Goal: Ask a question: Seek information or help from site administrators or community

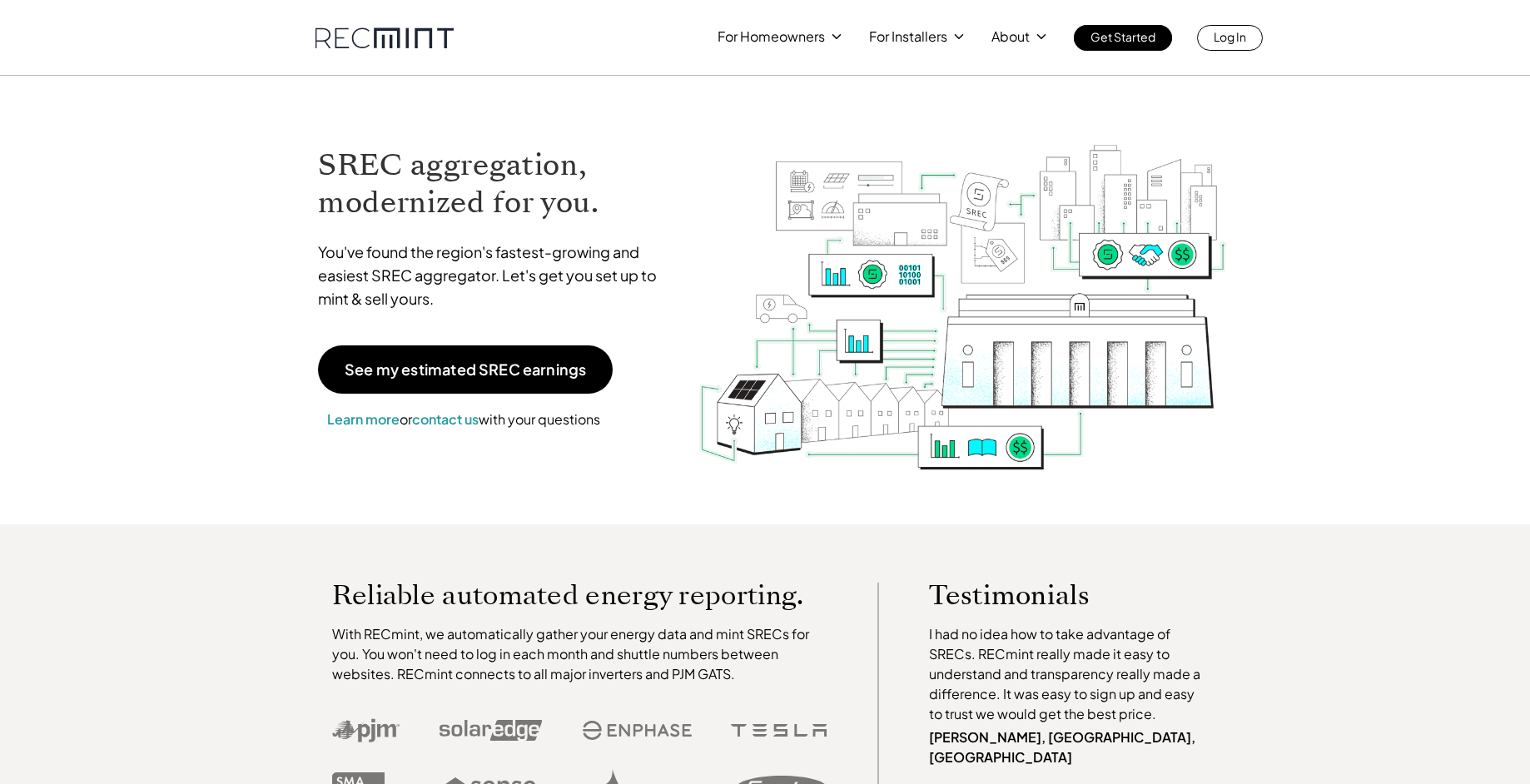
click at [1230, 46] on p "Log In" at bounding box center [1229, 36] width 32 height 24
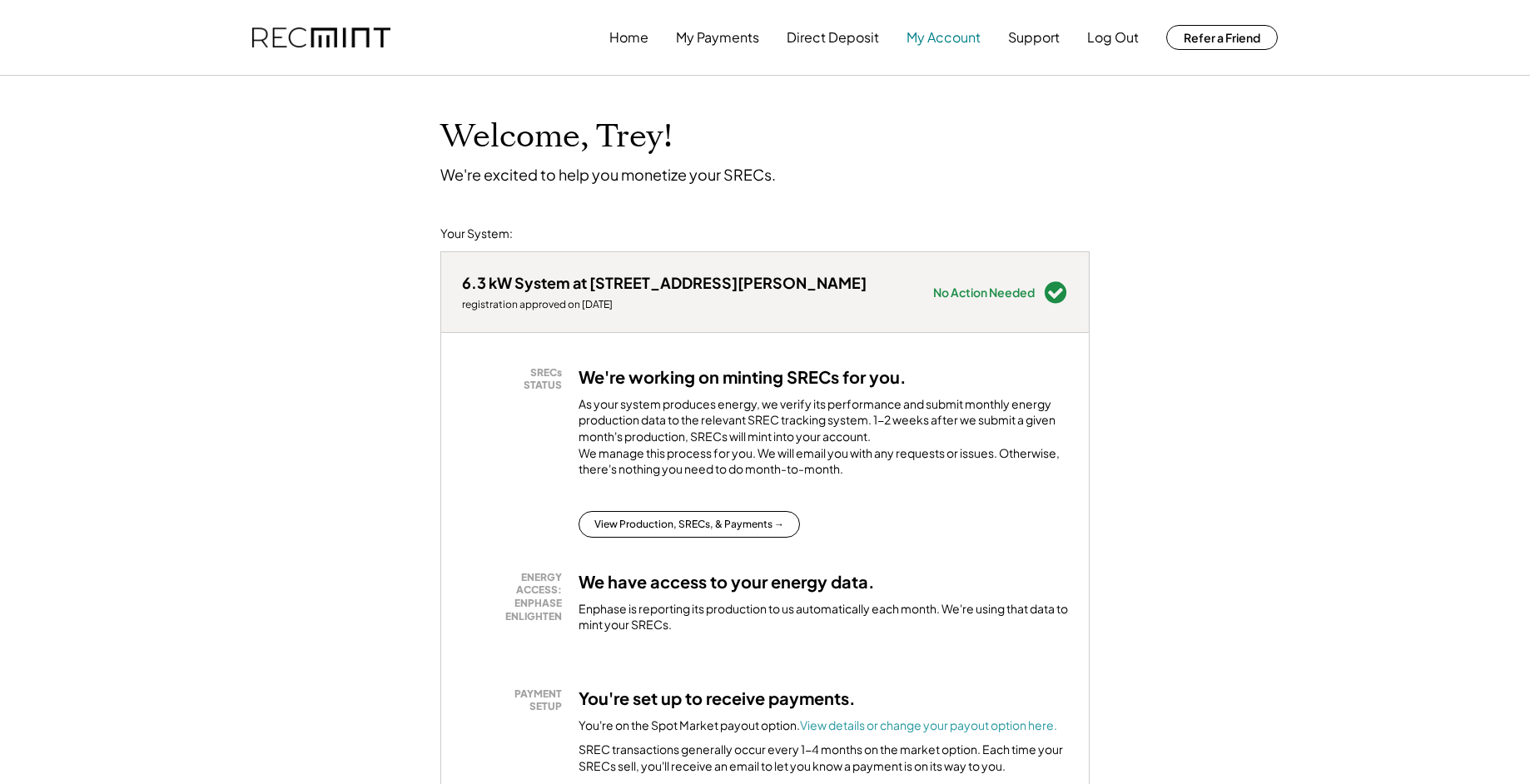
click at [945, 31] on button "My Account" at bounding box center [943, 37] width 74 height 33
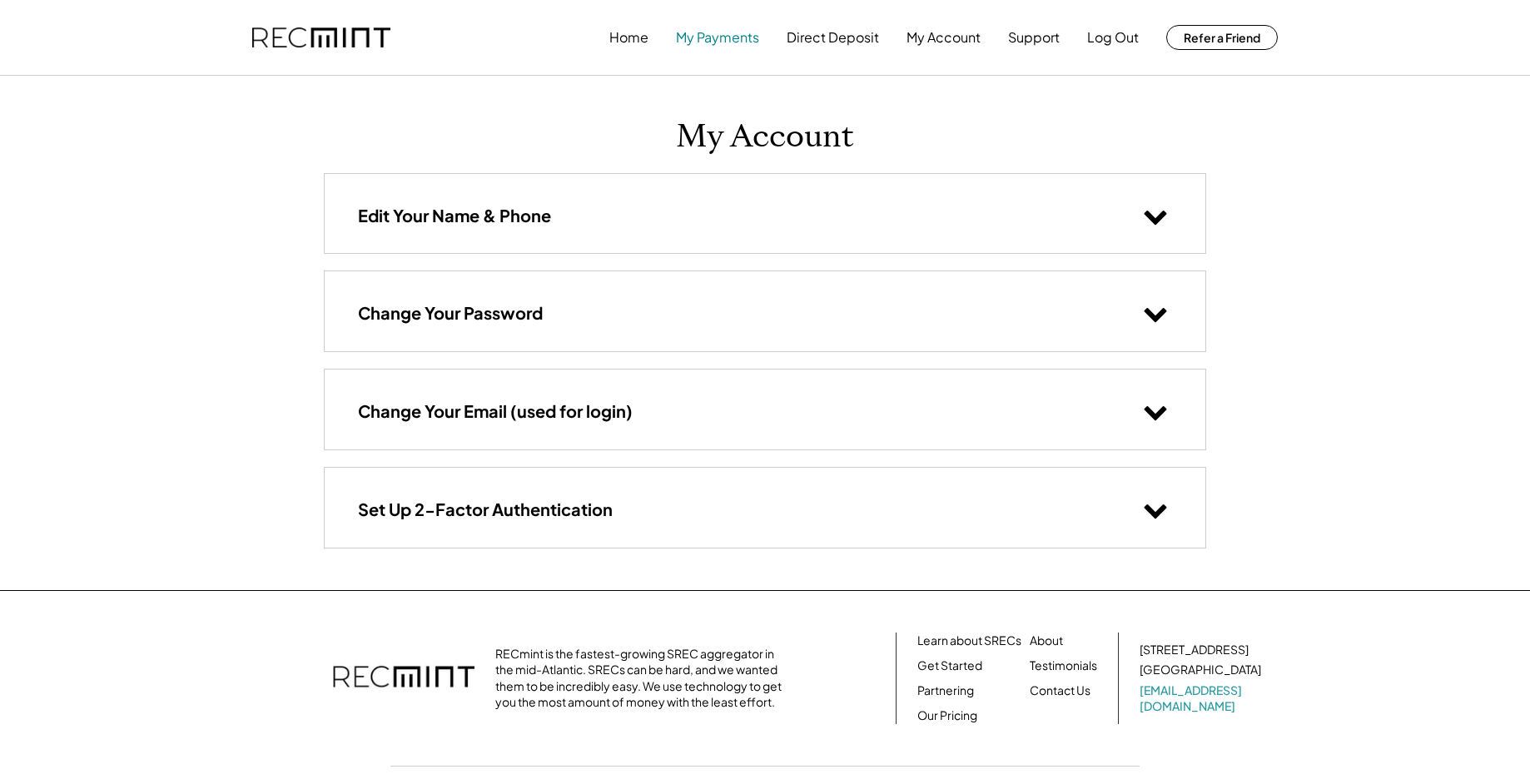
click at [725, 46] on button "My Payments" at bounding box center [717, 37] width 84 height 33
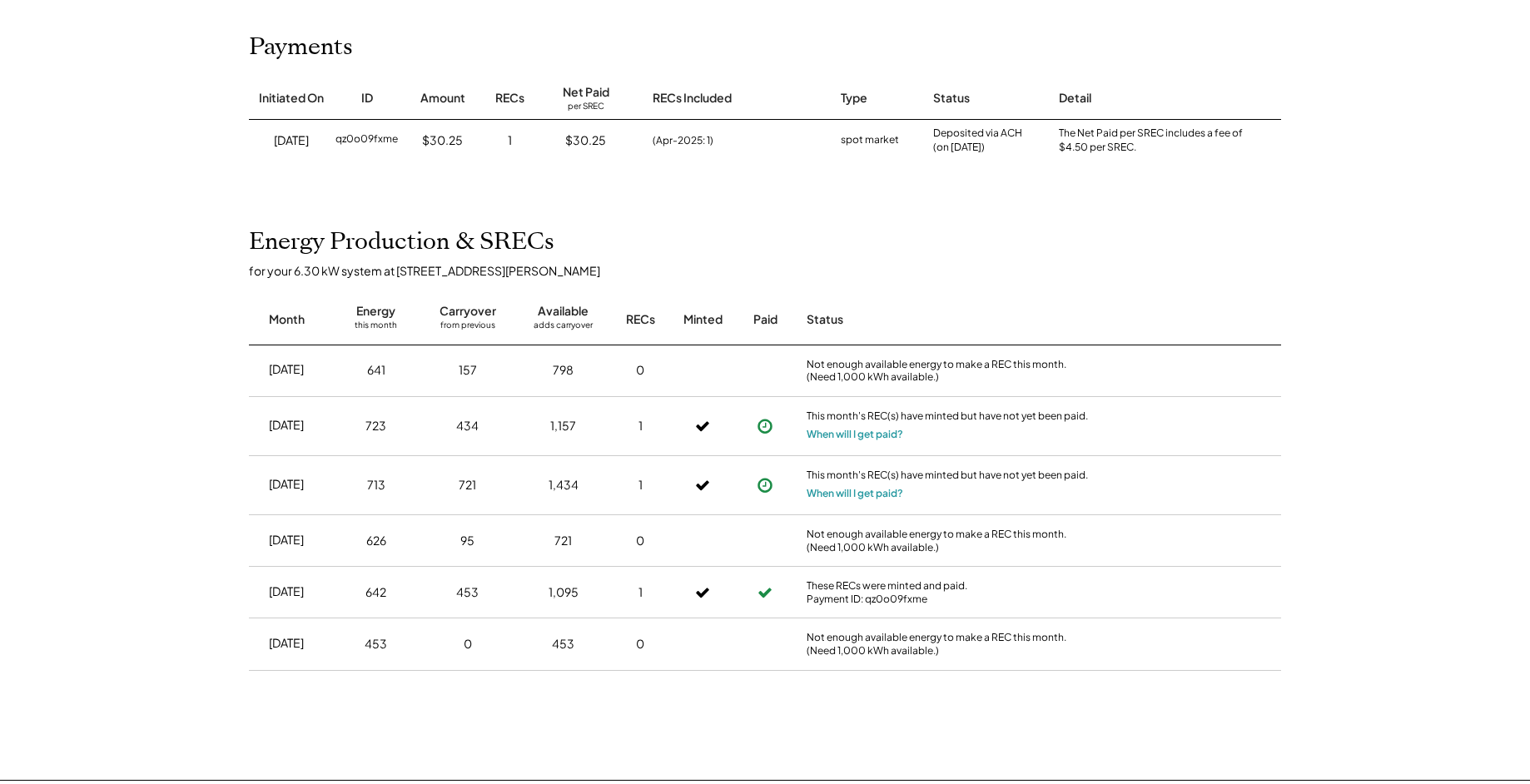
scroll to position [190, 0]
click at [831, 435] on button "When will I get paid?" at bounding box center [855, 432] width 96 height 17
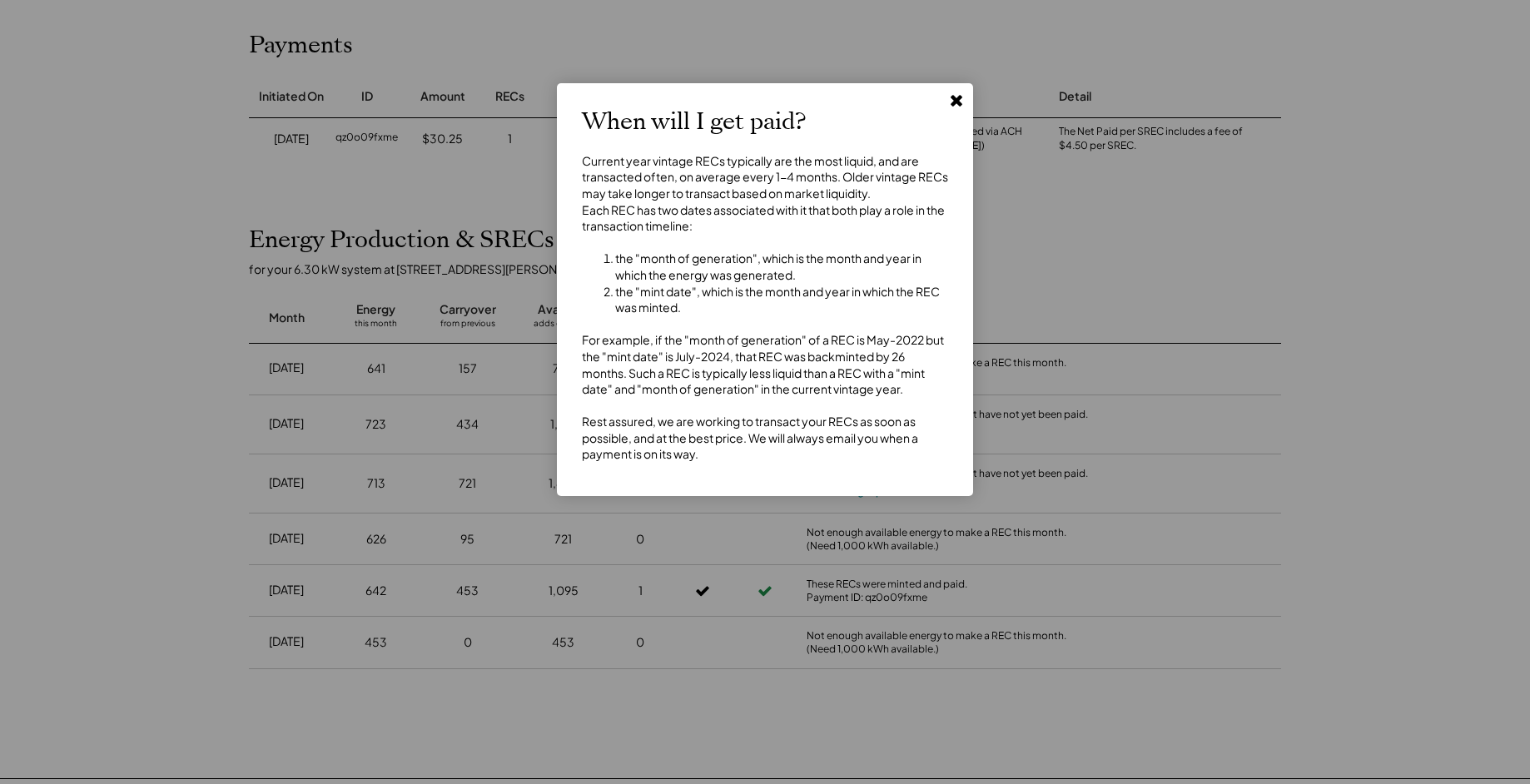
click at [955, 104] on use at bounding box center [956, 100] width 12 height 12
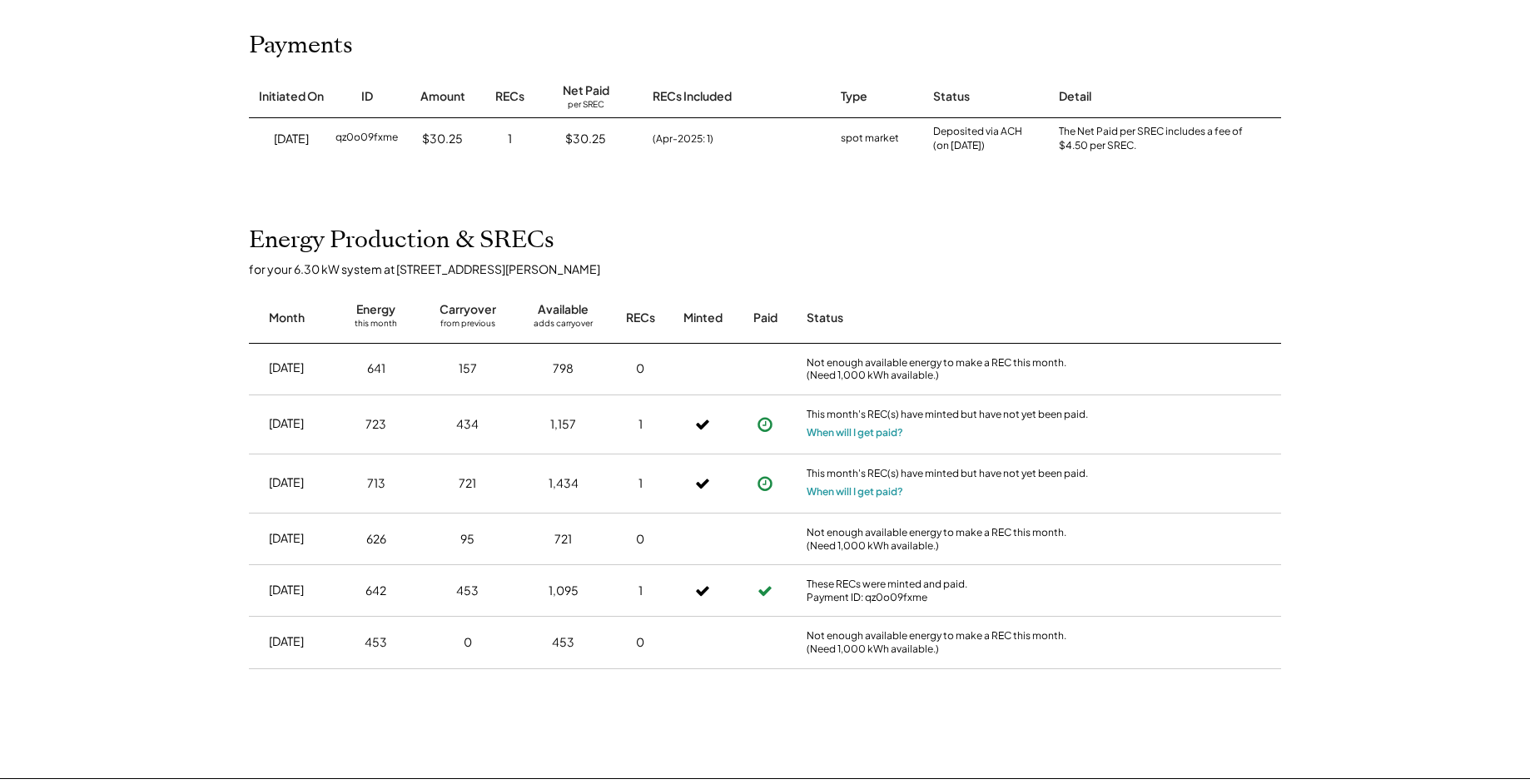
click at [756, 188] on div "Home My Payments Direct Deposit My Account Support Log Out Refer a Friend Produ…" at bounding box center [765, 430] width 1530 height 1240
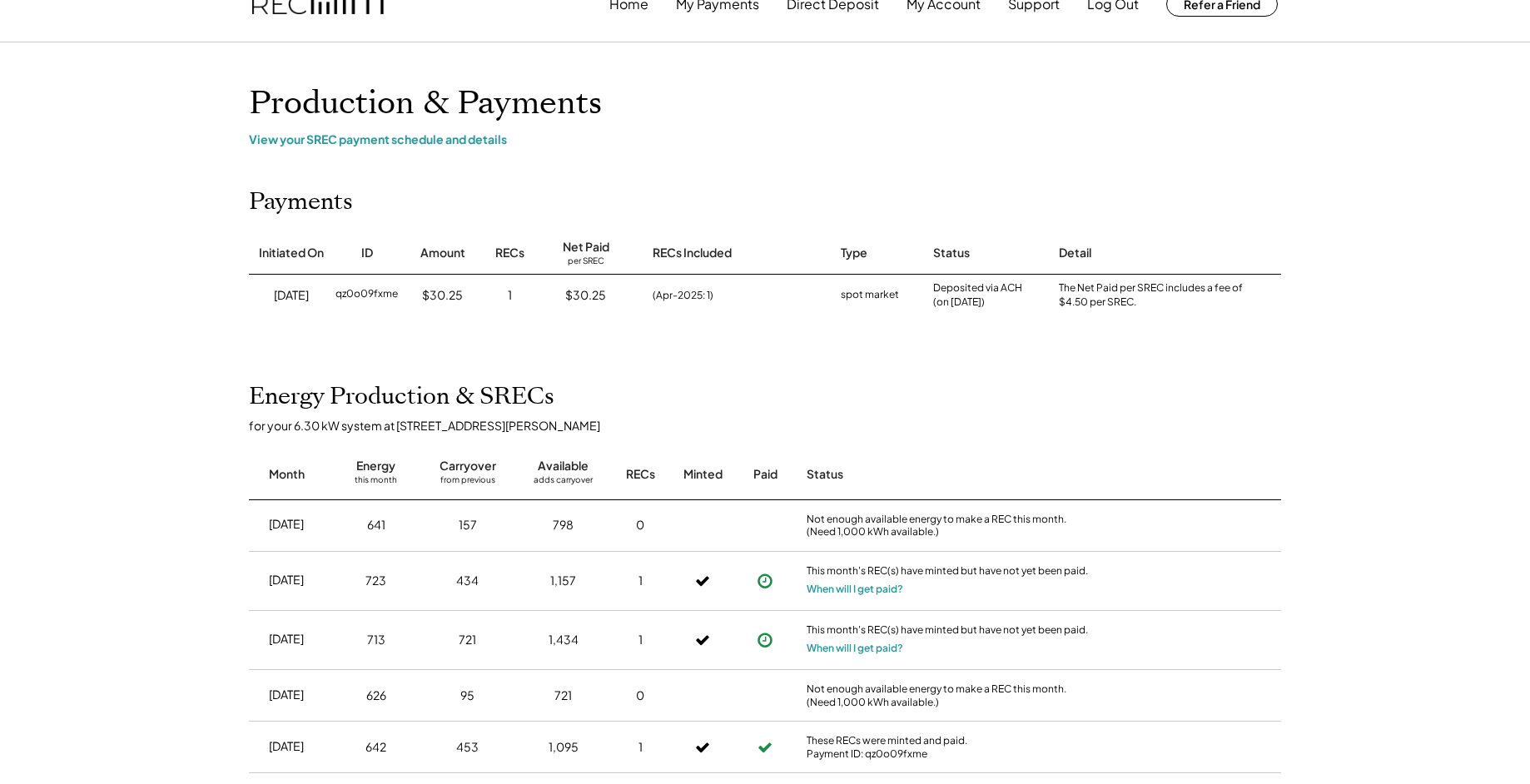
scroll to position [0, 0]
